Goal: Book appointment/travel/reservation

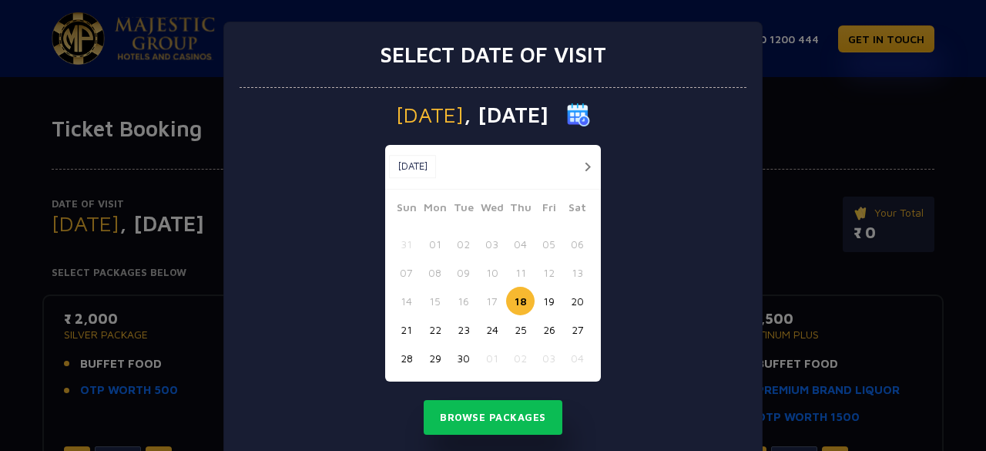
click at [402, 323] on button "21" at bounding box center [406, 329] width 29 height 29
click at [422, 324] on button "22" at bounding box center [435, 329] width 29 height 29
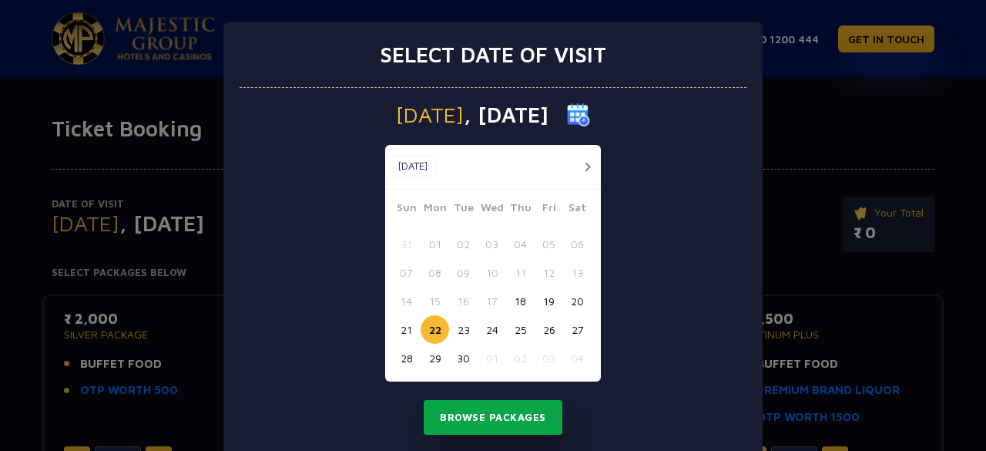
click at [488, 412] on button "Browse Packages" at bounding box center [493, 417] width 139 height 35
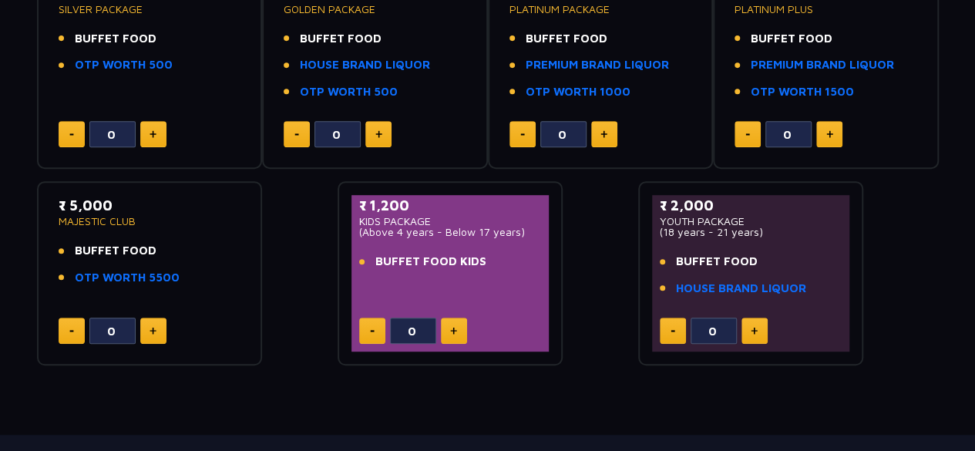
scroll to position [330, 0]
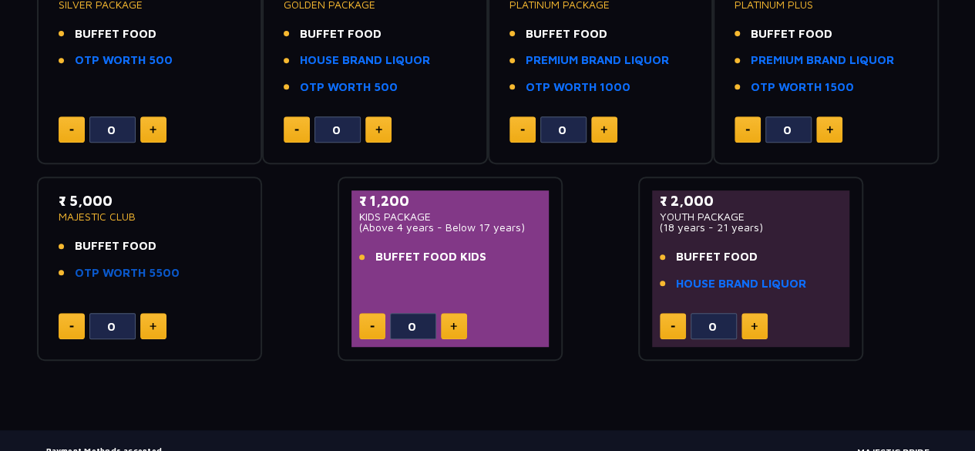
click at [143, 269] on link "OTP WORTH 5500" at bounding box center [127, 273] width 105 height 18
